Goal: Transaction & Acquisition: Purchase product/service

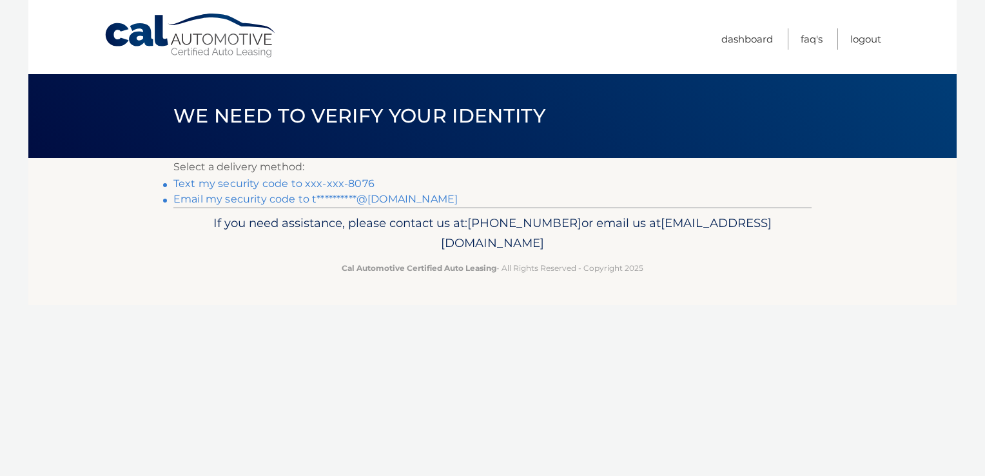
click at [359, 177] on link "Text my security code to xxx-xxx-8076" at bounding box center [273, 183] width 201 height 12
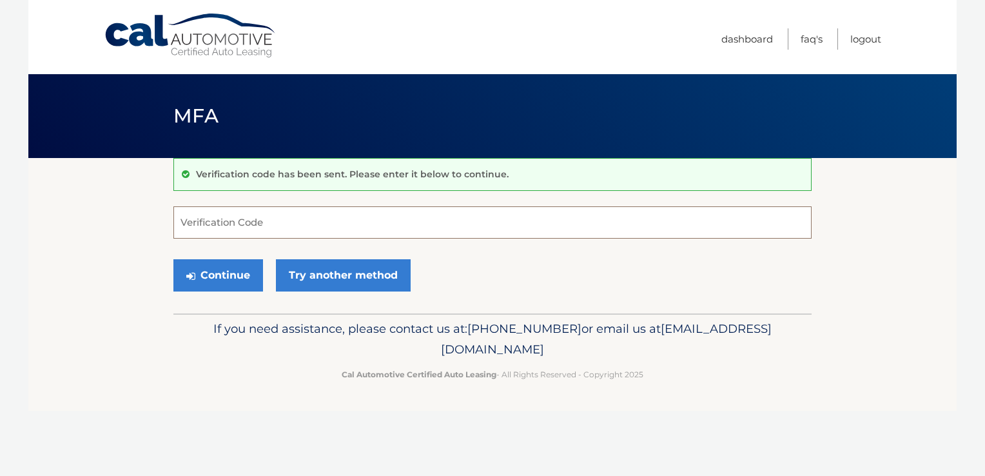
click at [296, 225] on input "Verification Code" at bounding box center [492, 222] width 638 height 32
type input "555908"
click at [173, 259] on button "Continue" at bounding box center [218, 275] width 90 height 32
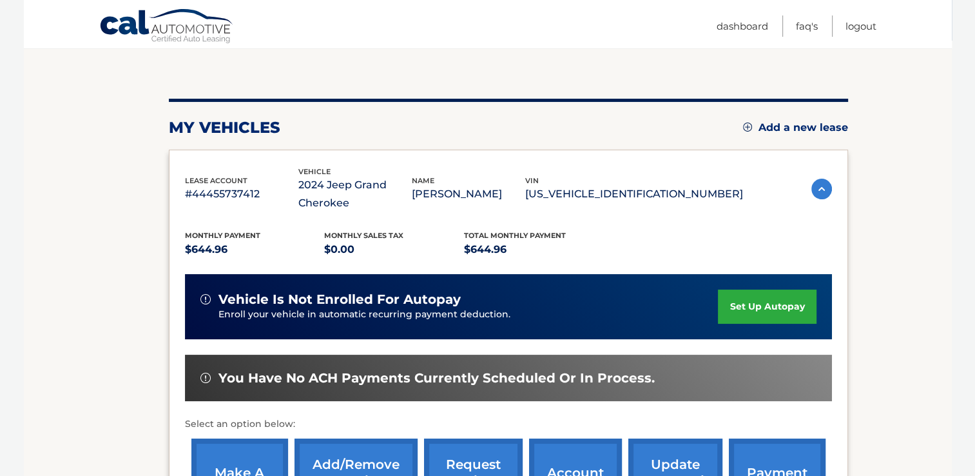
scroll to position [118, 0]
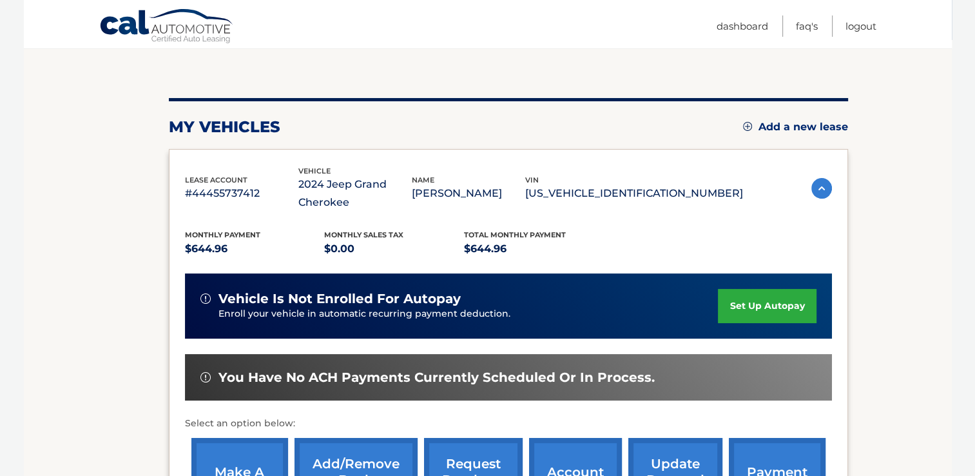
drag, startPoint x: 473, startPoint y: 298, endPoint x: 642, endPoint y: 291, distance: 169.0
click at [642, 291] on div "vehicle is not enrolled for autopay" at bounding box center [459, 299] width 518 height 16
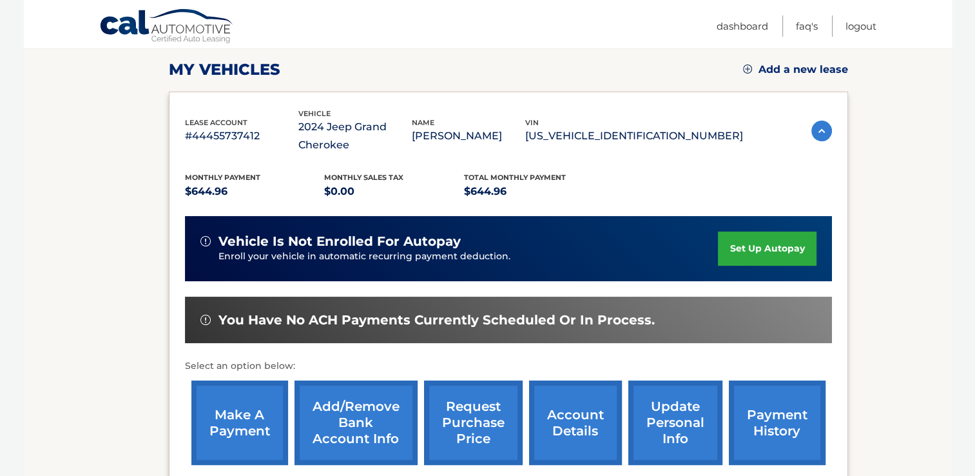
scroll to position [182, 0]
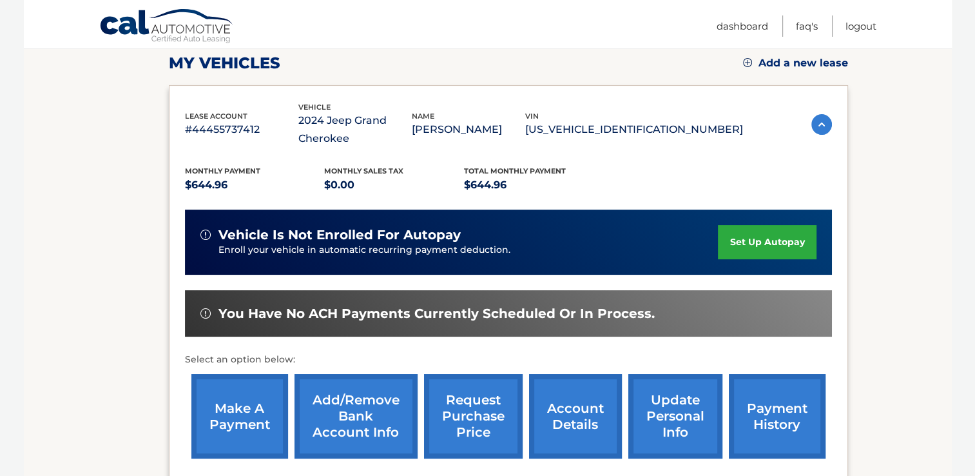
click at [233, 426] on link "make a payment" at bounding box center [239, 416] width 97 height 84
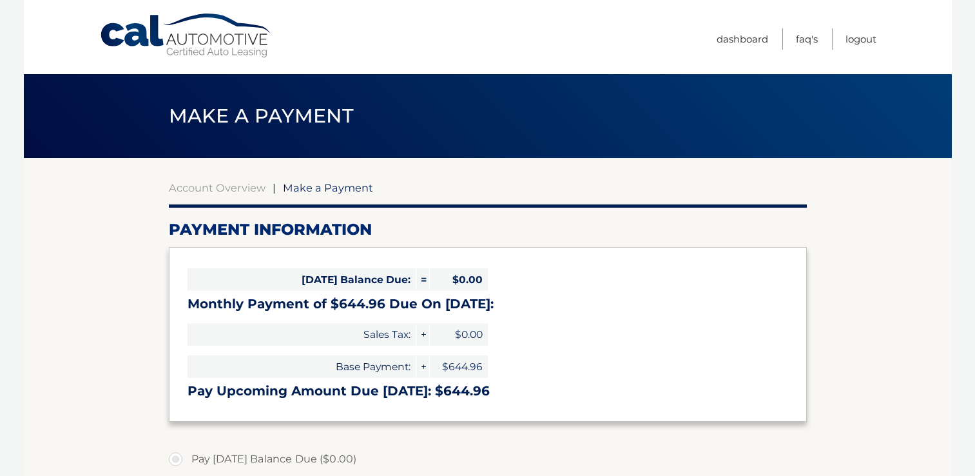
select select "NDkyYTEwZmQtMmI3MS00ZDhhLThmYTktNmIyZDBkNGM5NmY3"
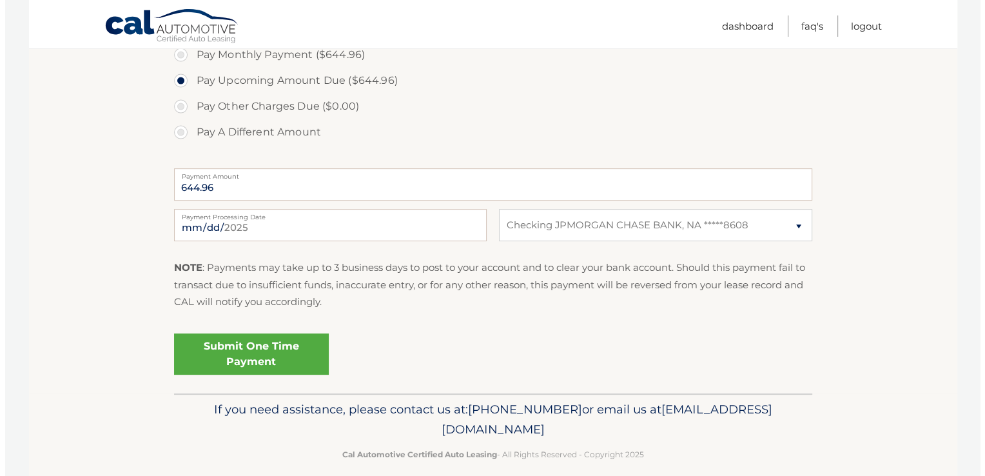
scroll to position [436, 0]
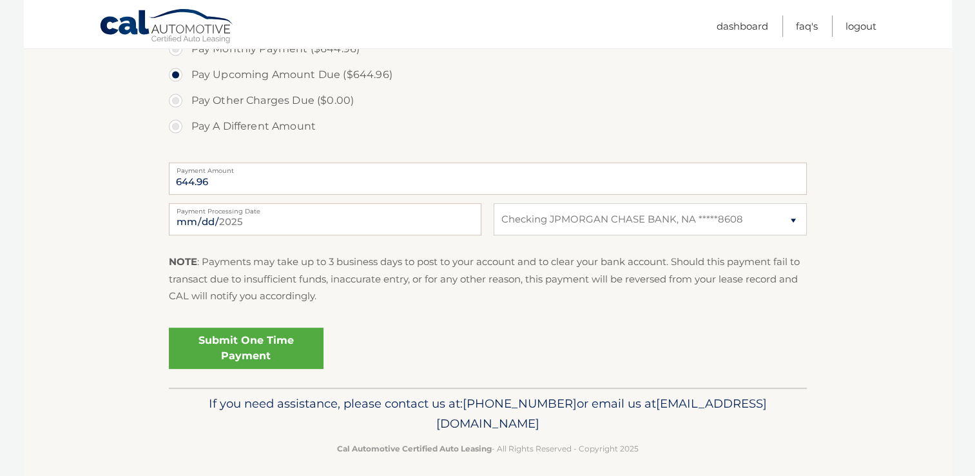
click at [287, 342] on link "Submit One Time Payment" at bounding box center [246, 347] width 155 height 41
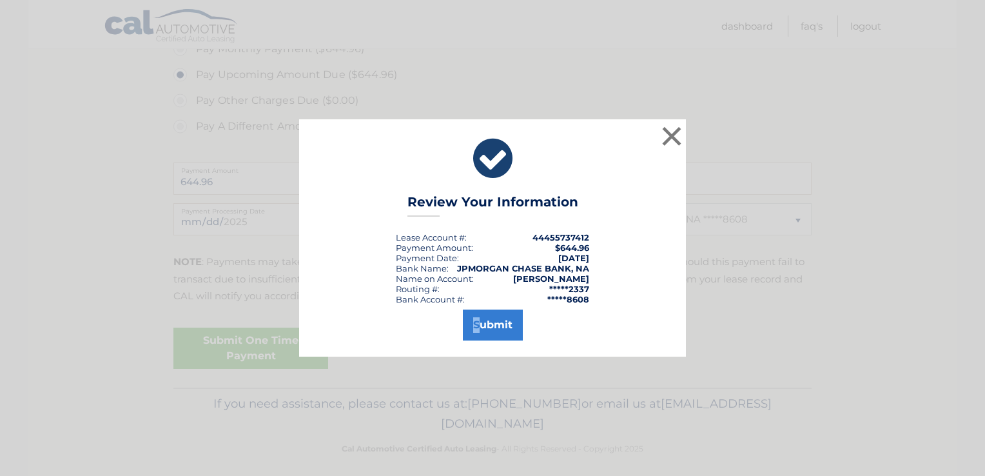
drag, startPoint x: 287, startPoint y: 342, endPoint x: 487, endPoint y: 328, distance: 200.3
click at [487, 328] on div "× Review Your Information Lease Account #: 44455737412 Payment Amount: $644.96 …" at bounding box center [492, 237] width 975 height 237
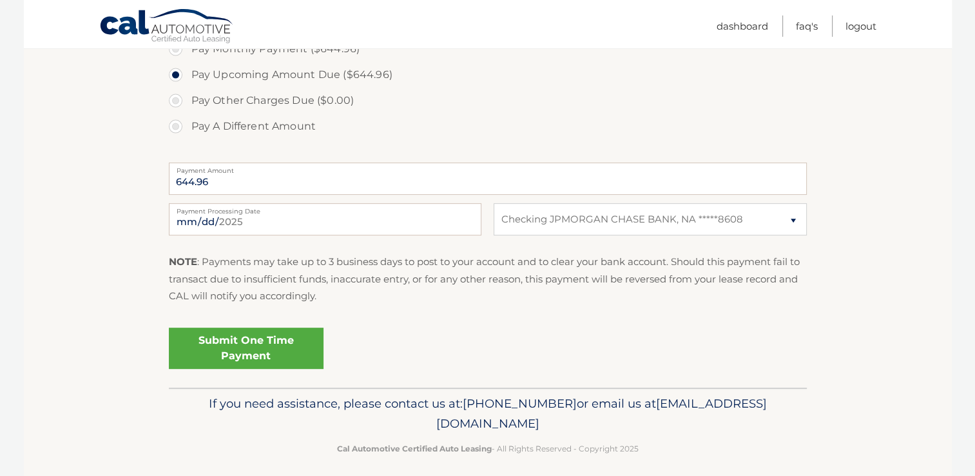
click at [269, 346] on link "Submit One Time Payment" at bounding box center [246, 347] width 155 height 41
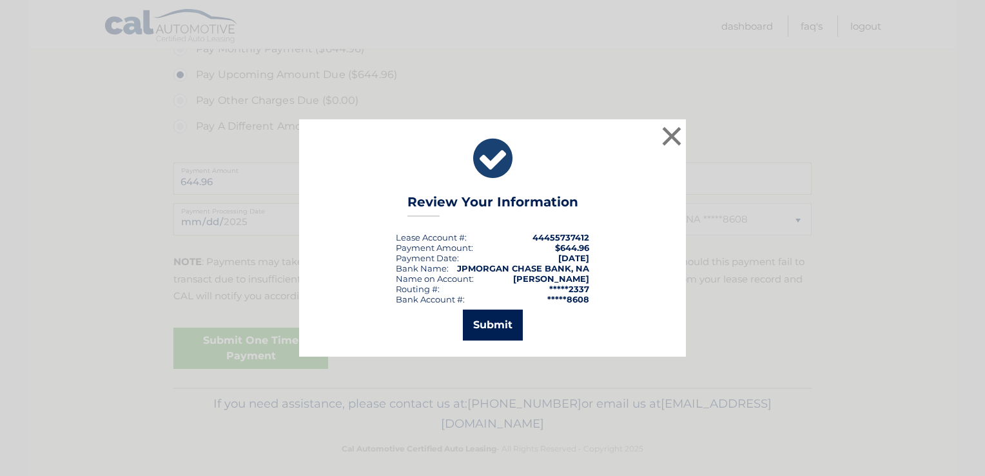
click at [498, 326] on button "Submit" at bounding box center [493, 324] width 60 height 31
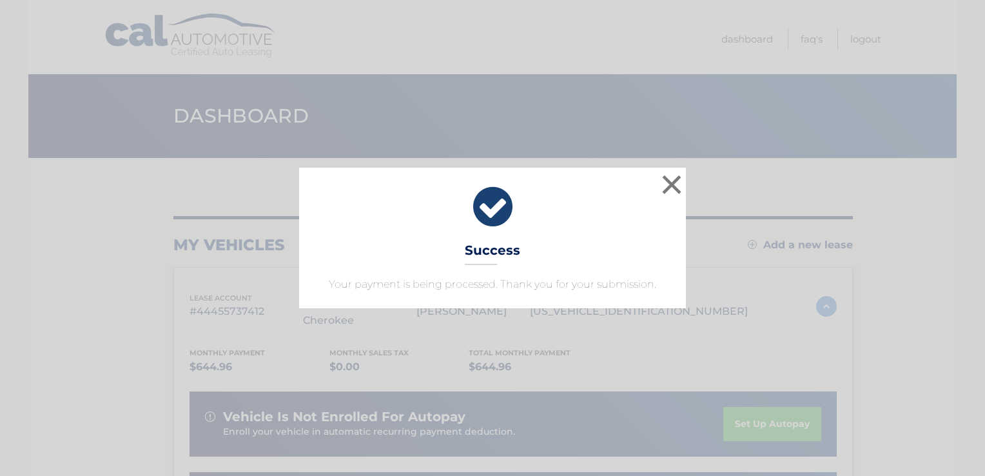
click at [186, 121] on div "× Success Your payment is being processed. Thank you for your submission. Loadi…" at bounding box center [492, 238] width 985 height 476
